Goal: Task Accomplishment & Management: Use online tool/utility

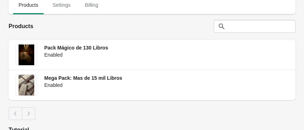
scroll to position [89, 0]
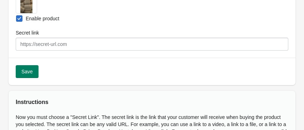
scroll to position [105, 0]
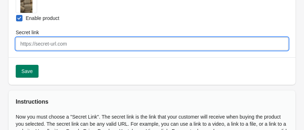
click at [57, 44] on input "Secret link" at bounding box center [152, 43] width 273 height 13
type input "V"
paste input "[URL][DOMAIN_NAME]"
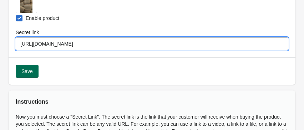
type input "[URL][DOMAIN_NAME]"
click at [32, 74] on span "Save" at bounding box center [26, 72] width 11 height 6
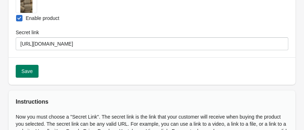
select select "US"
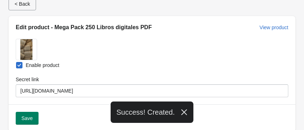
scroll to position [0, 0]
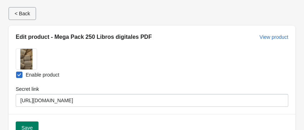
click at [26, 16] on span "< Back" at bounding box center [22, 14] width 15 height 6
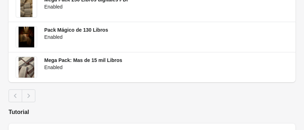
scroll to position [138, 0]
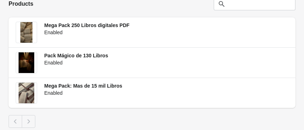
scroll to position [112, 0]
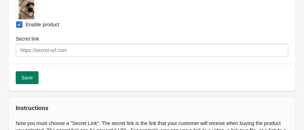
scroll to position [101, 0]
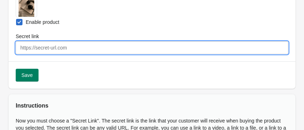
click at [48, 48] on input "Secret link" at bounding box center [152, 47] width 273 height 13
paste input "[URL][DOMAIN_NAME]"
type input "[URL][DOMAIN_NAME]"
click at [25, 72] on button "Save" at bounding box center [27, 75] width 23 height 13
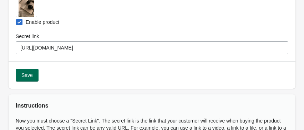
select select "US"
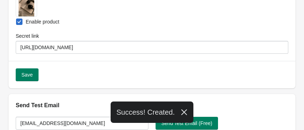
scroll to position [0, 0]
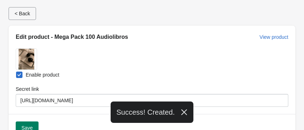
click at [25, 12] on span "< Back" at bounding box center [22, 14] width 15 height 6
